Goal: Navigation & Orientation: Find specific page/section

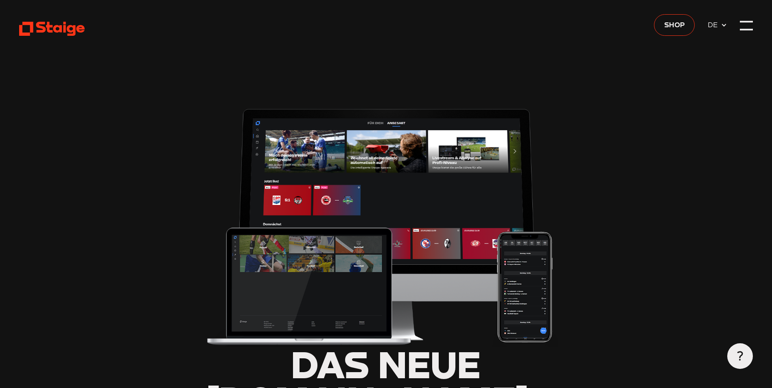
type input "0.8"
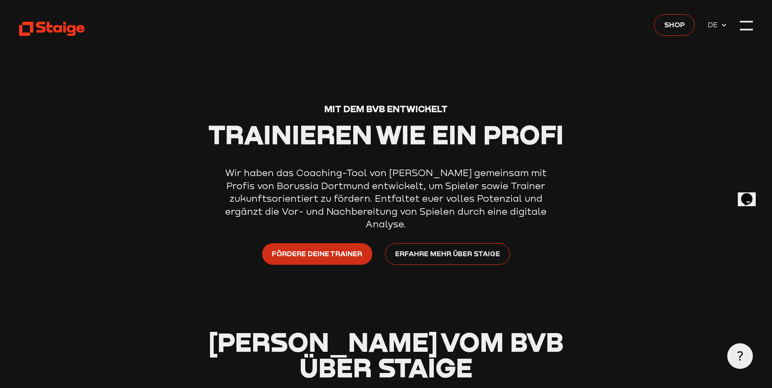
click at [333, 259] on span "Fördere deine Trainer" at bounding box center [317, 253] width 90 height 11
click at [741, 29] on div at bounding box center [745, 25] width 13 height 13
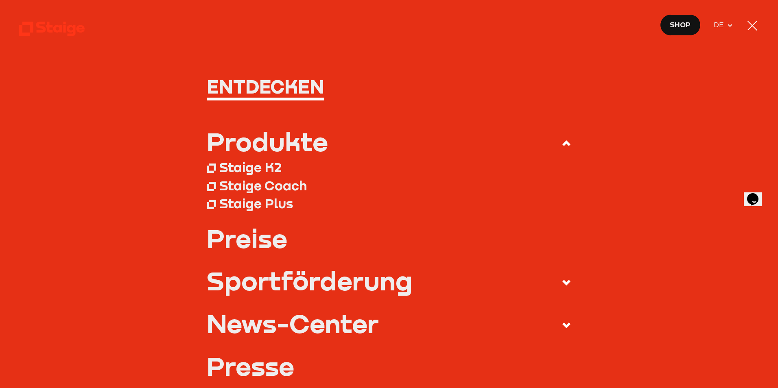
click at [257, 184] on div "Staige Coach" at bounding box center [262, 185] width 87 height 16
